Goal: Information Seeking & Learning: Learn about a topic

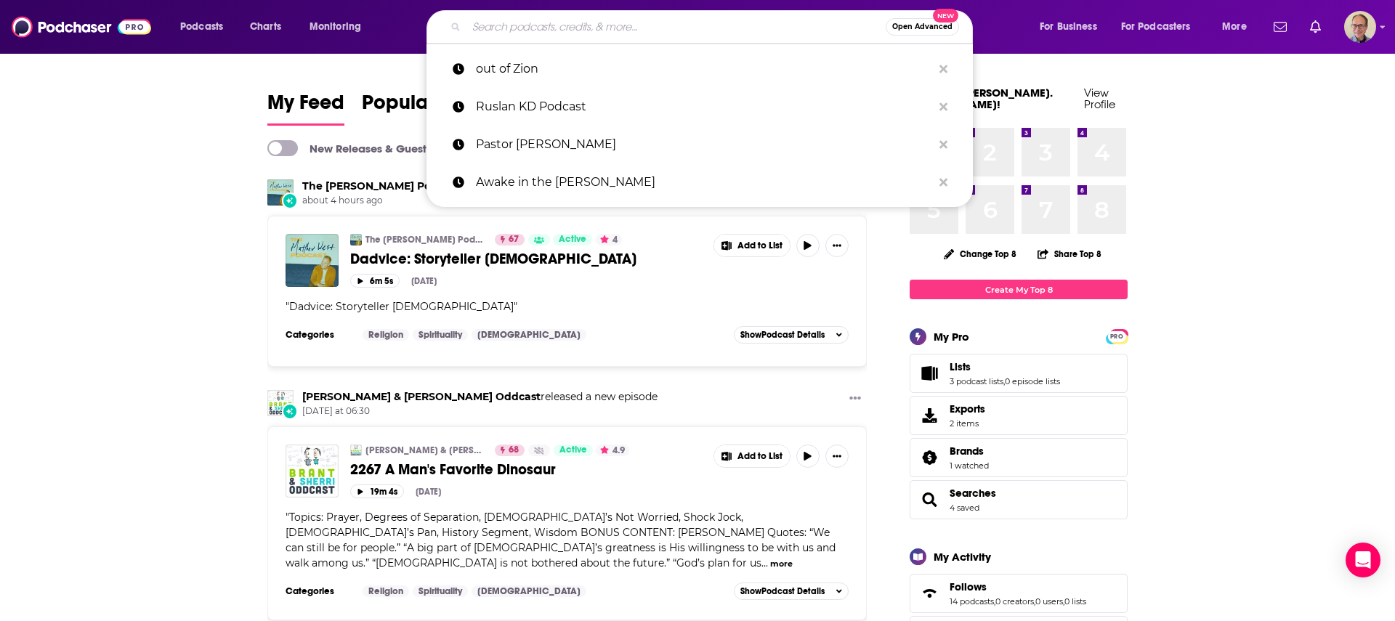
click at [553, 27] on input "Search podcasts, credits, & more..." at bounding box center [676, 26] width 419 height 23
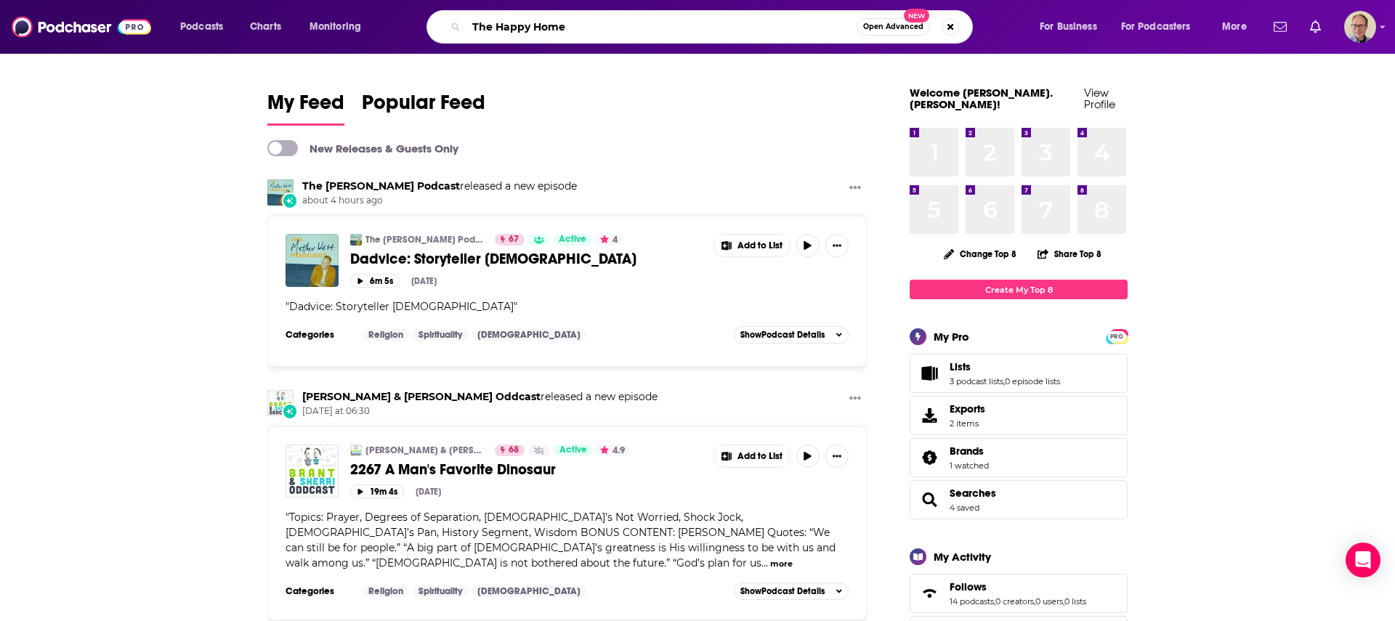
type input "The Happy Home"
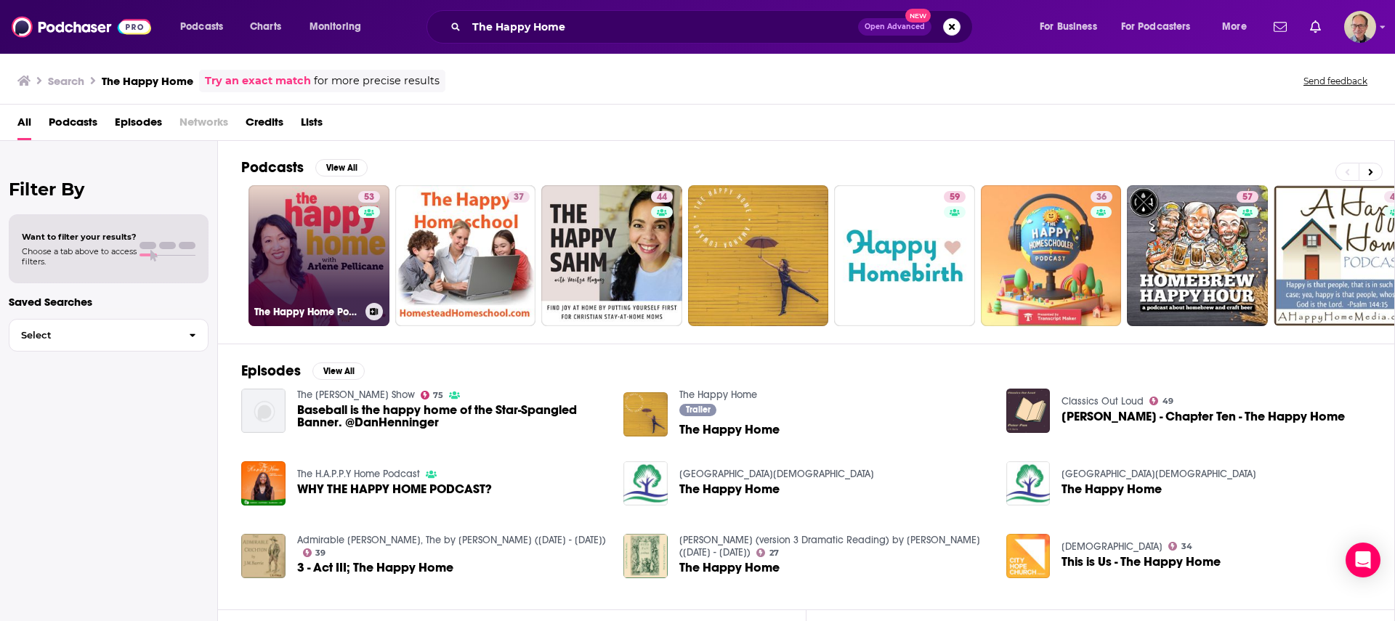
click at [313, 241] on link "53 The Happy Home Podcast with [PERSON_NAME]" at bounding box center [319, 255] width 141 height 141
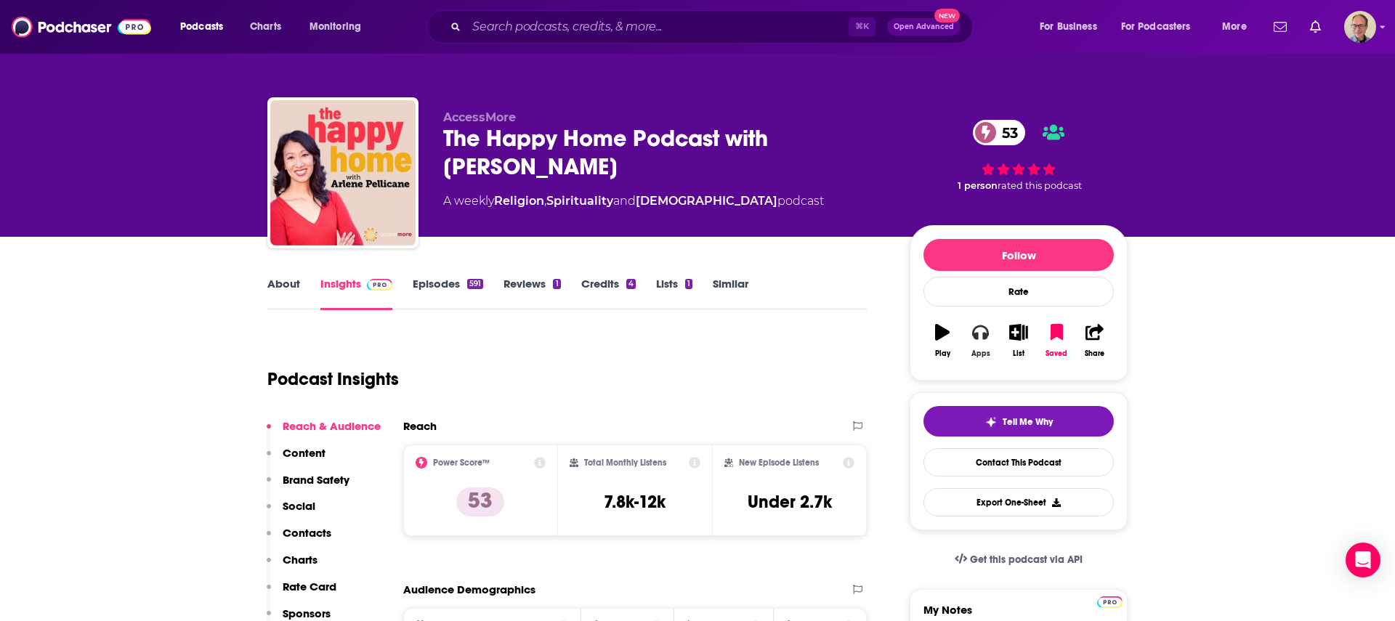
click at [979, 332] on icon "button" at bounding box center [980, 332] width 16 height 16
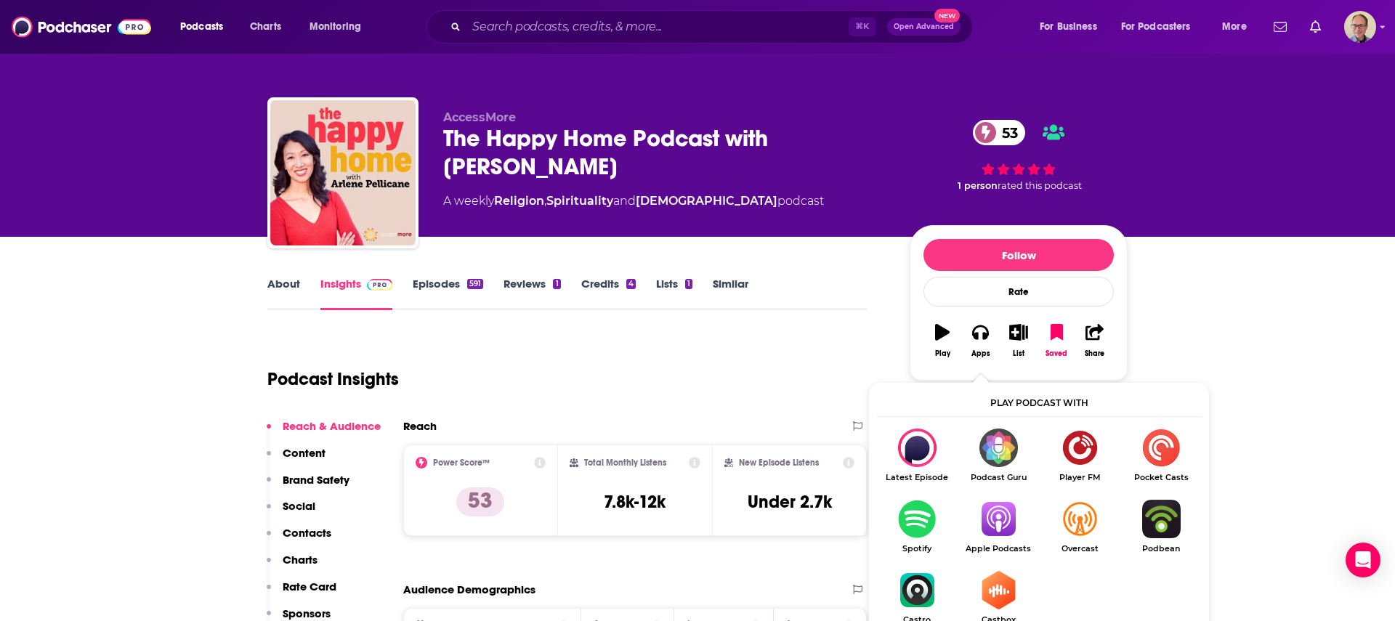
click at [1003, 523] on img "Show Listen On dropdown" at bounding box center [998, 519] width 81 height 39
